Goal: Communication & Community: Answer question/provide support

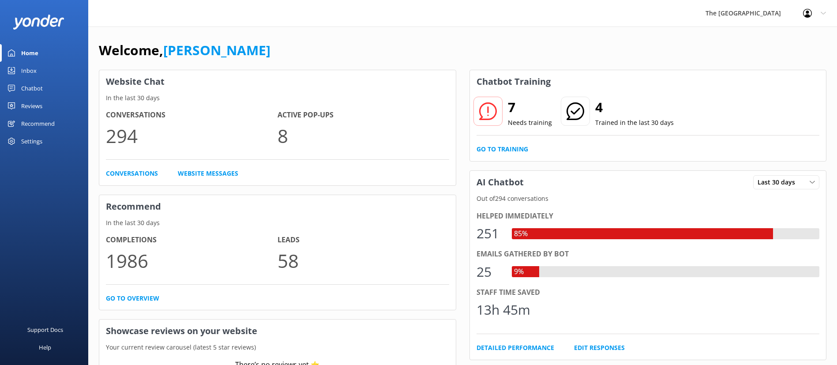
click at [33, 70] on div "Inbox" at bounding box center [28, 71] width 15 height 18
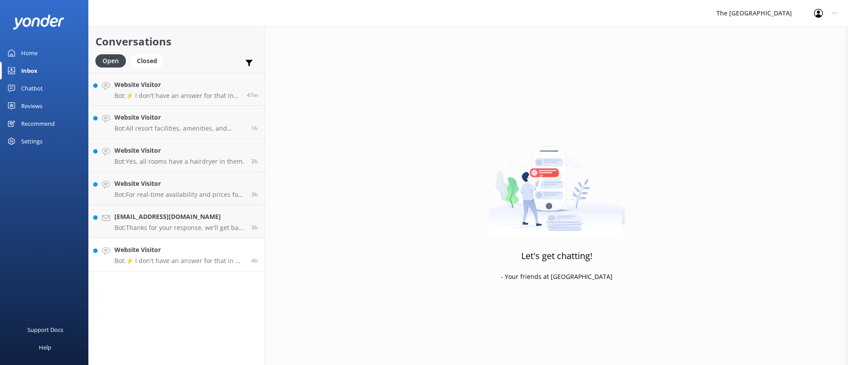
click at [200, 257] on p "Bot: ⚡ I don't have an answer for that in my knowledge base. Please try and rep…" at bounding box center [179, 261] width 130 height 8
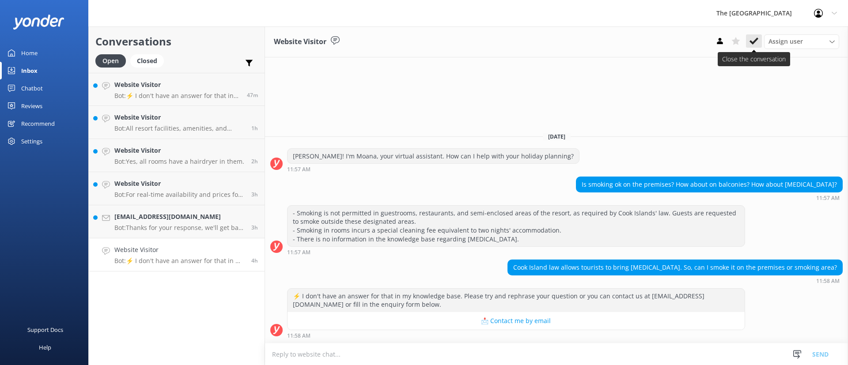
click at [751, 41] on use at bounding box center [753, 41] width 9 height 7
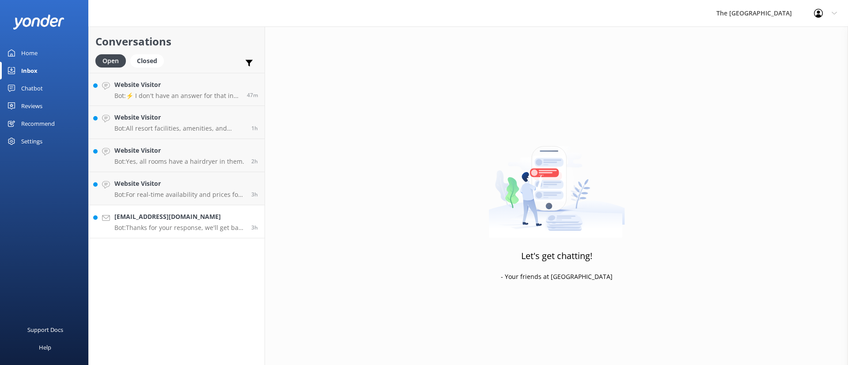
click at [161, 221] on h4 "[EMAIL_ADDRESS][DOMAIN_NAME]" at bounding box center [179, 217] width 130 height 10
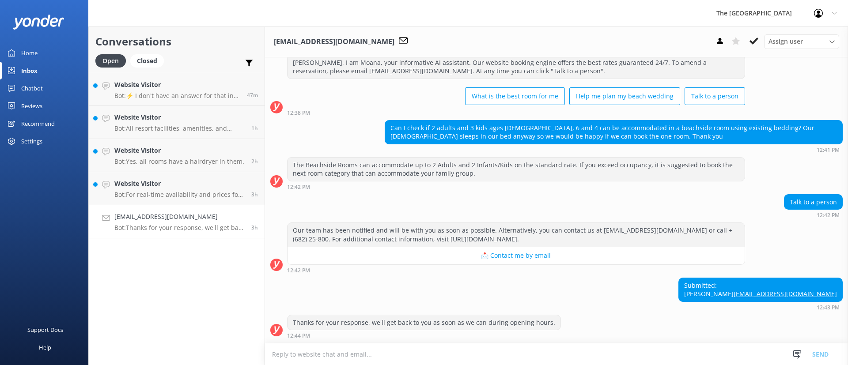
scroll to position [240, 0]
drag, startPoint x: 537, startPoint y: 301, endPoint x: 512, endPoint y: 295, distance: 25.5
click at [513, 295] on div "Submitted: [PERSON_NAME] [PERSON_NAME][EMAIL_ADDRESS][DOMAIN_NAME] 12:43 PM" at bounding box center [556, 294] width 583 height 33
click at [578, 297] on div "Submitted: [PERSON_NAME] [PERSON_NAME][EMAIL_ADDRESS][DOMAIN_NAME] 12:43 PM" at bounding box center [556, 294] width 583 height 33
drag, startPoint x: 441, startPoint y: 117, endPoint x: 593, endPoint y: 125, distance: 152.0
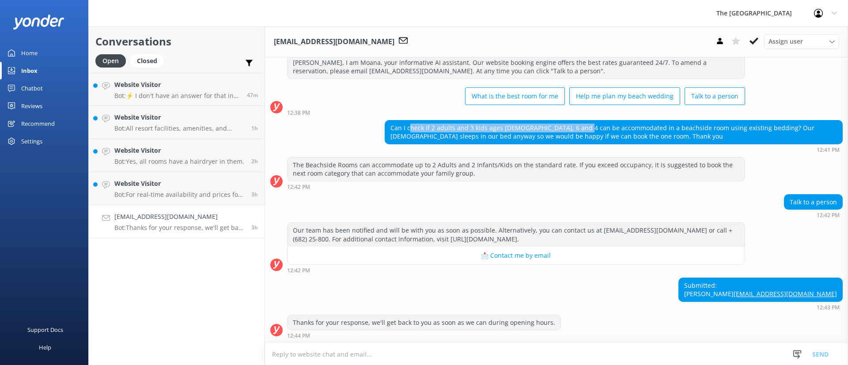
click at [586, 122] on div "Can I check if 2 adults and 3 kids ages [DEMOGRAPHIC_DATA], 6 and 4 can be acco…" at bounding box center [613, 132] width 457 height 23
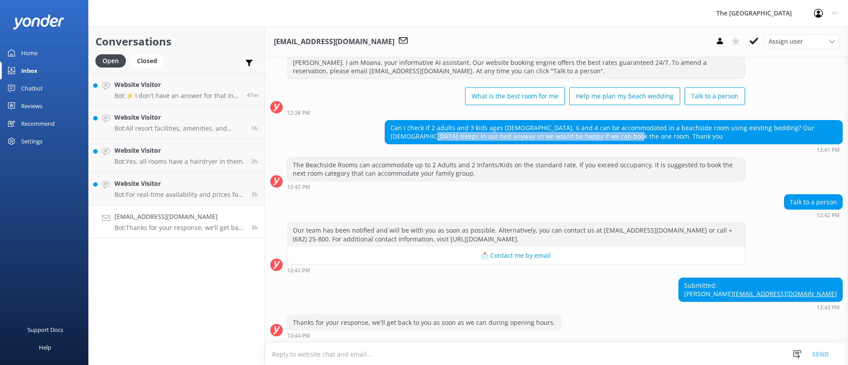
drag, startPoint x: 618, startPoint y: 132, endPoint x: 371, endPoint y: 126, distance: 246.4
click at [371, 126] on div "Can I check if 2 adults and 3 kids ages [DEMOGRAPHIC_DATA], 6 and 4 can be acco…" at bounding box center [556, 136] width 583 height 33
click at [351, 122] on div "Can I check if 2 adults and 3 kids ages [DEMOGRAPHIC_DATA], 6 and 4 can be acco…" at bounding box center [556, 136] width 583 height 33
click at [386, 128] on div "Can I check if 2 adults and 3 kids ages [DEMOGRAPHIC_DATA], 6 and 4 can be acco…" at bounding box center [613, 132] width 457 height 23
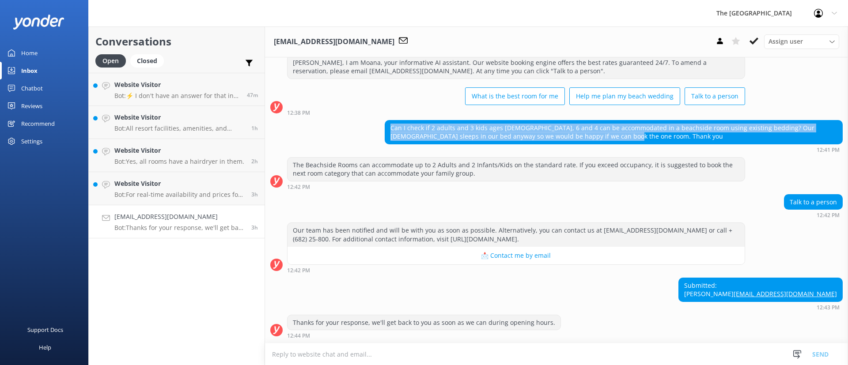
drag, startPoint x: 599, startPoint y: 122, endPoint x: 302, endPoint y: 129, distance: 297.2
click at [379, 107] on div "[DATE] [PERSON_NAME]! I'm Moana, your virtual assistant. How can I help with yo…" at bounding box center [556, 84] width 583 height 517
click at [197, 188] on h4 "Website Visitor" at bounding box center [179, 184] width 130 height 10
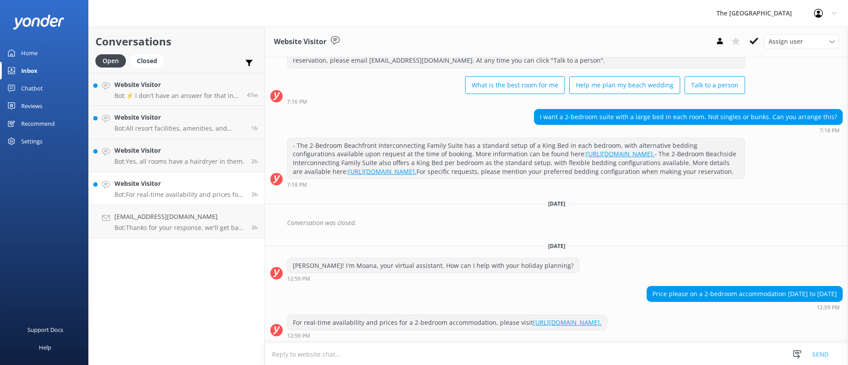
scroll to position [72, 0]
click at [751, 33] on div "Website Visitor Assign user Rarotongan Tata [PERSON_NAME] [PERSON_NAME] [PERSON…" at bounding box center [556, 41] width 583 height 31
click at [754, 39] on icon at bounding box center [753, 41] width 9 height 9
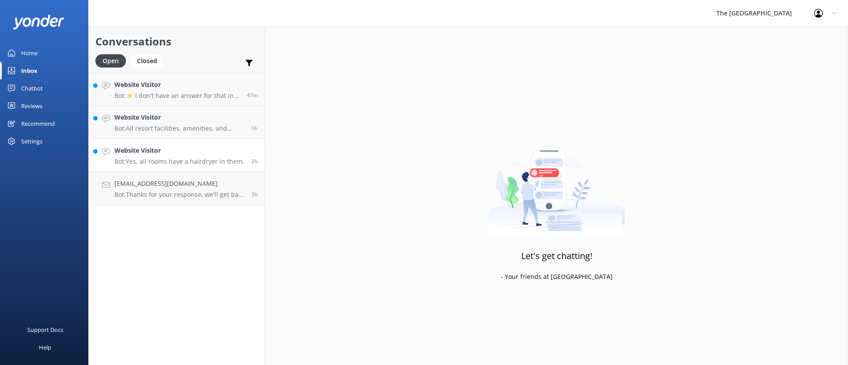
click at [165, 155] on h4 "Website Visitor" at bounding box center [179, 151] width 130 height 10
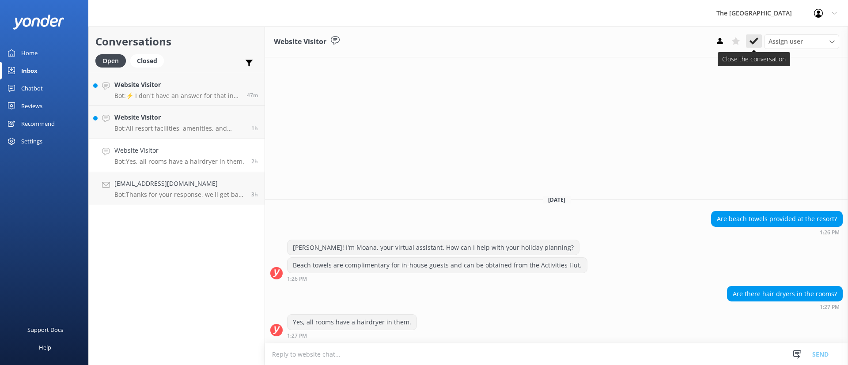
click at [756, 39] on use at bounding box center [753, 41] width 9 height 7
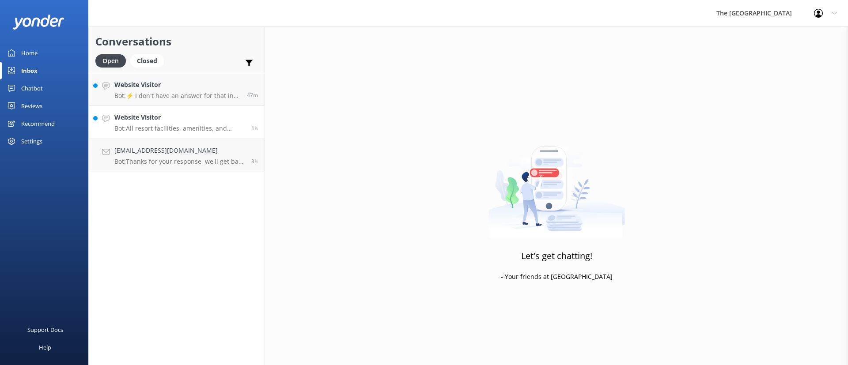
click at [155, 120] on h4 "Website Visitor" at bounding box center [179, 118] width 130 height 10
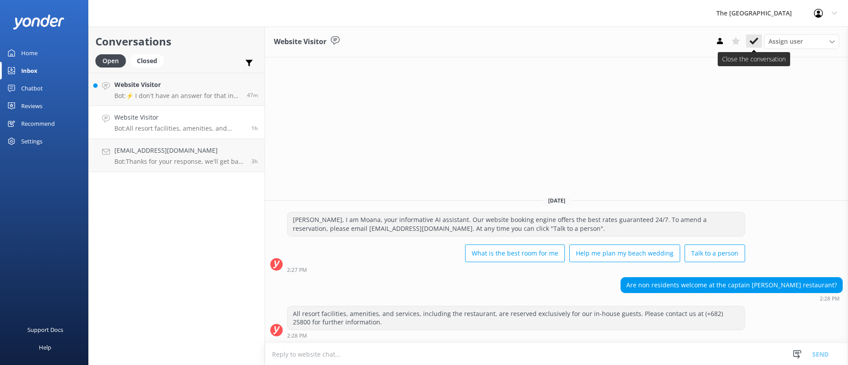
click at [752, 42] on use at bounding box center [753, 41] width 9 height 7
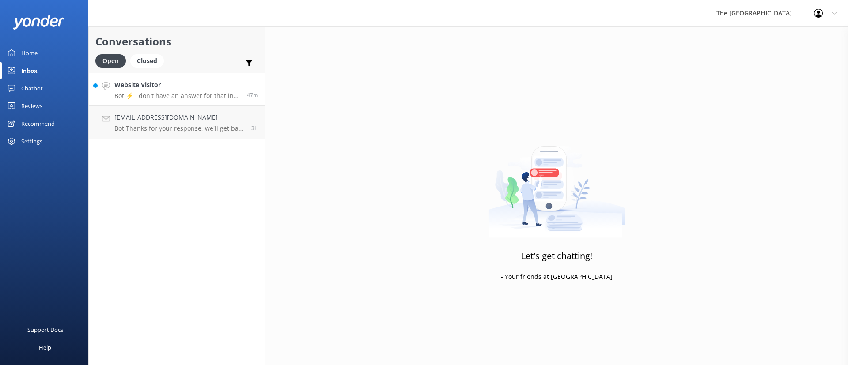
click at [186, 89] on h4 "Website Visitor" at bounding box center [177, 85] width 126 height 10
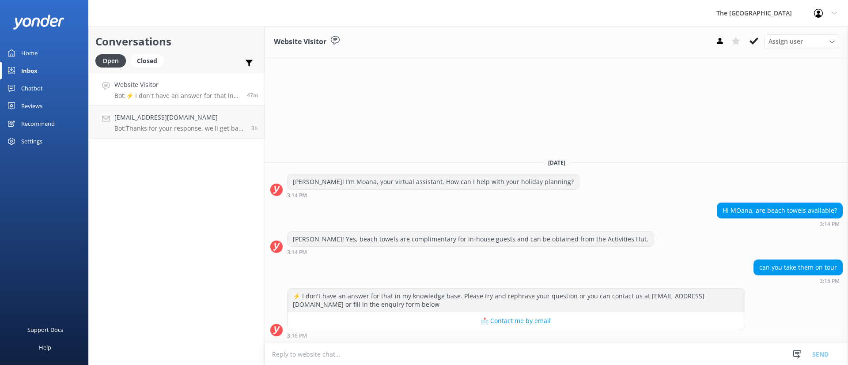
click at [646, 114] on div "Website Visitor Assign user Rarotongan Tata [PERSON_NAME] Laisa [PERSON_NAME] […" at bounding box center [556, 195] width 583 height 339
click at [757, 38] on use at bounding box center [753, 41] width 9 height 7
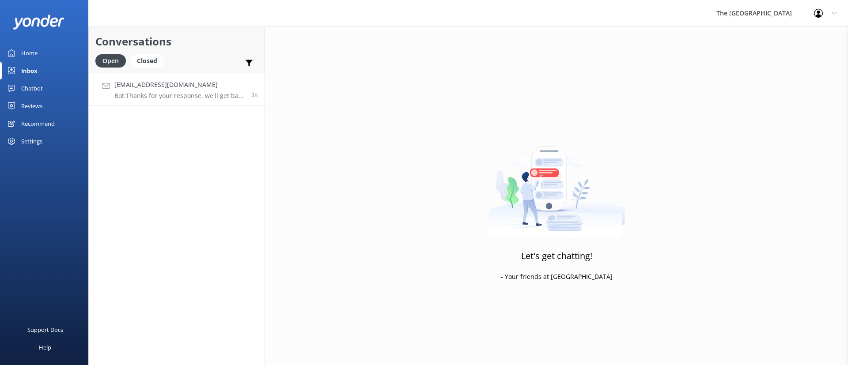
click at [202, 93] on p "Bot: Thanks for your response, we'll get back to you as soon as we can during o…" at bounding box center [179, 96] width 130 height 8
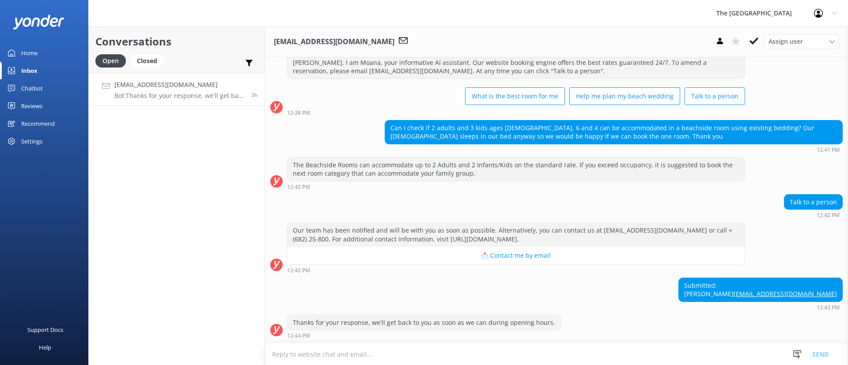
scroll to position [240, 0]
click at [172, 173] on div "Conversations Open Closed Important Assigned to me Unassigned [PERSON_NAME][EMA…" at bounding box center [176, 195] width 177 height 339
click at [228, 87] on h4 "[EMAIL_ADDRESS][DOMAIN_NAME]" at bounding box center [179, 85] width 130 height 10
click at [222, 95] on p "Bot: Thanks for your response, we'll get back to you as soon as we can during o…" at bounding box center [179, 96] width 130 height 8
click at [146, 68] on div "Open Closed" at bounding box center [131, 64] width 73 height 21
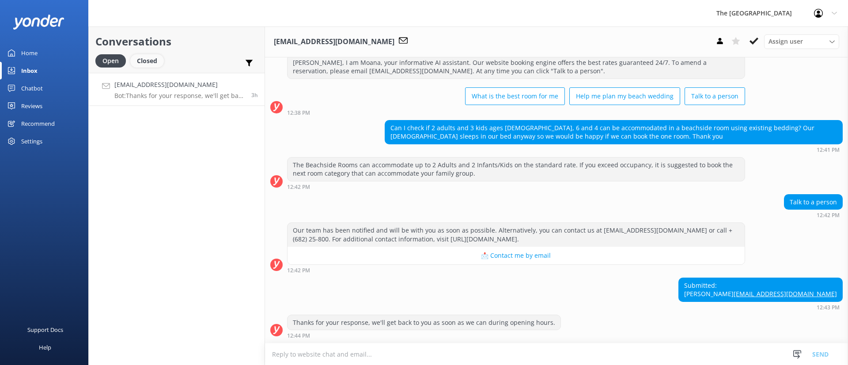
click at [159, 59] on div "Closed" at bounding box center [147, 60] width 34 height 13
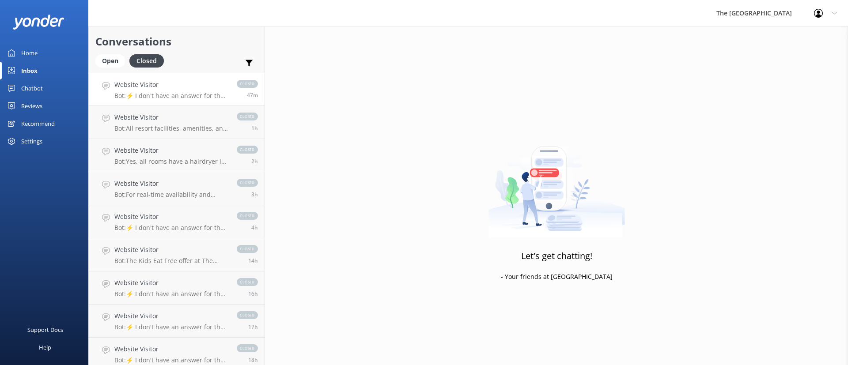
click at [137, 92] on p "Bot: ⚡ I don't have an answer for that in my knowledge base. Please try and rep…" at bounding box center [170, 96] width 113 height 8
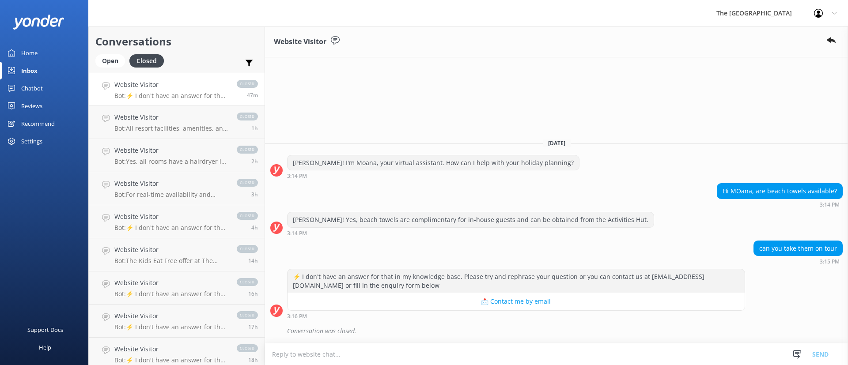
click at [335, 357] on textarea at bounding box center [556, 354] width 583 height 22
click at [114, 60] on div "Open" at bounding box center [110, 60] width 30 height 13
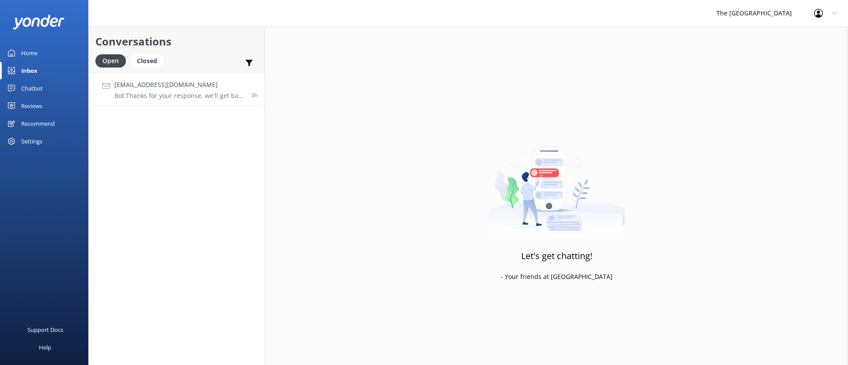
click at [147, 95] on p "Bot: Thanks for your response, we'll get back to you as soon as we can during o…" at bounding box center [179, 96] width 130 height 8
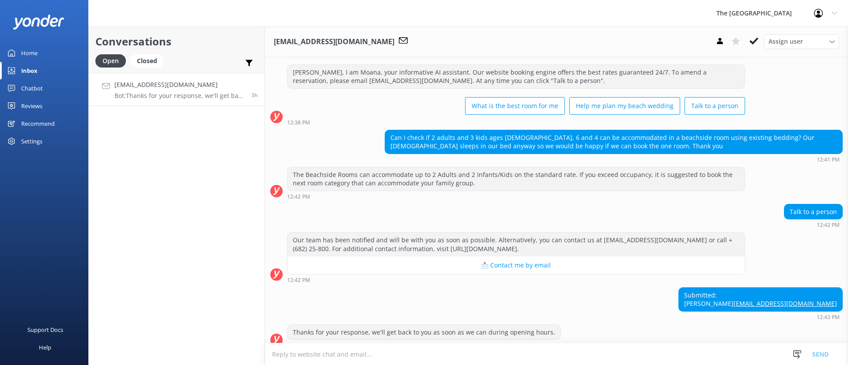
scroll to position [240, 0]
